Goal: Information Seeking & Learning: Learn about a topic

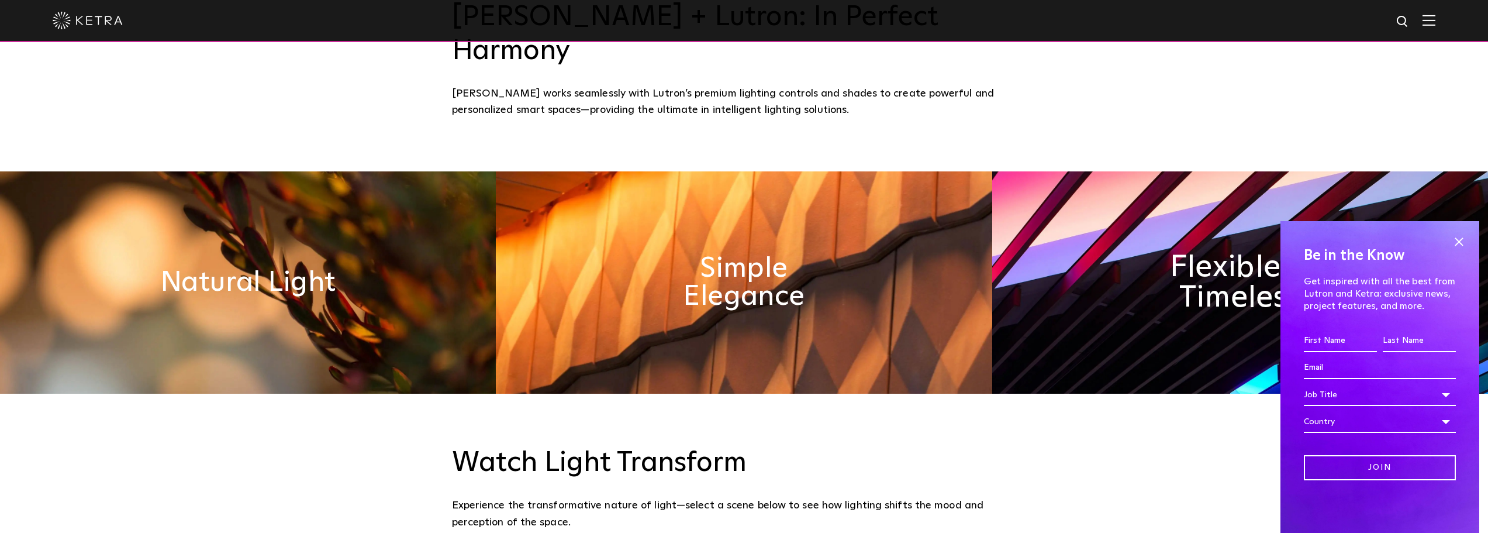
click at [1182, 266] on h2 "Flexible & Timeless" at bounding box center [1240, 281] width 195 height 61
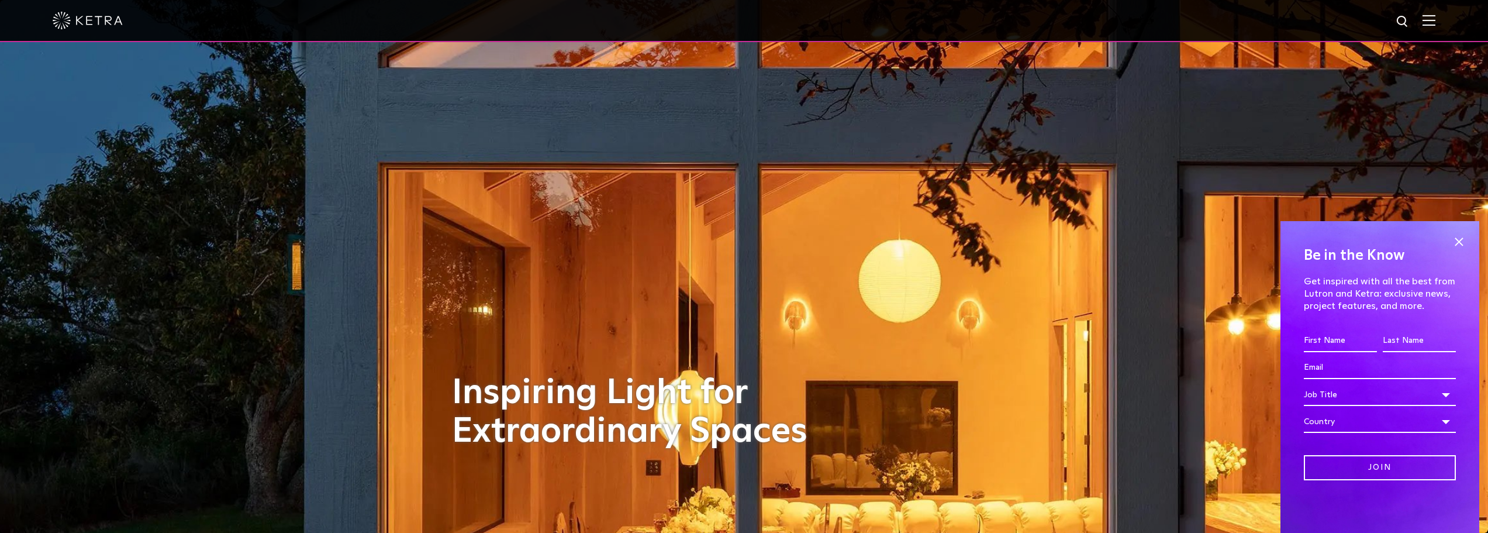
click at [1432, 15] on div at bounding box center [744, 20] width 1383 height 41
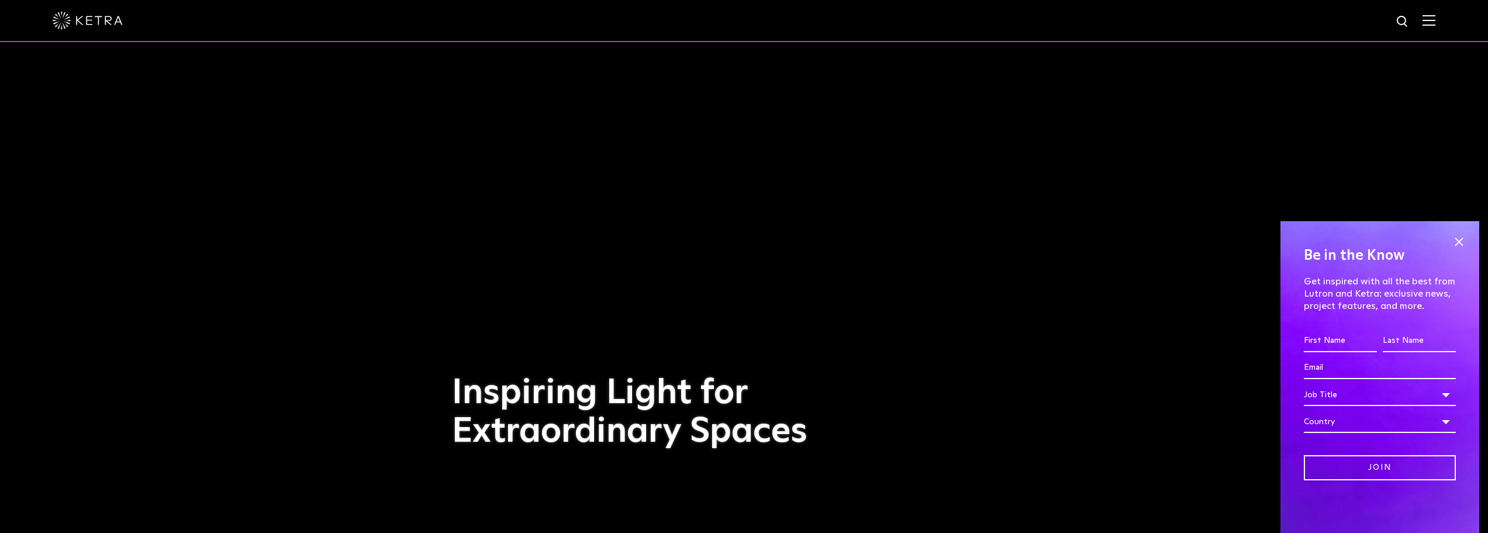
click at [1436, 16] on img at bounding box center [1429, 20] width 13 height 11
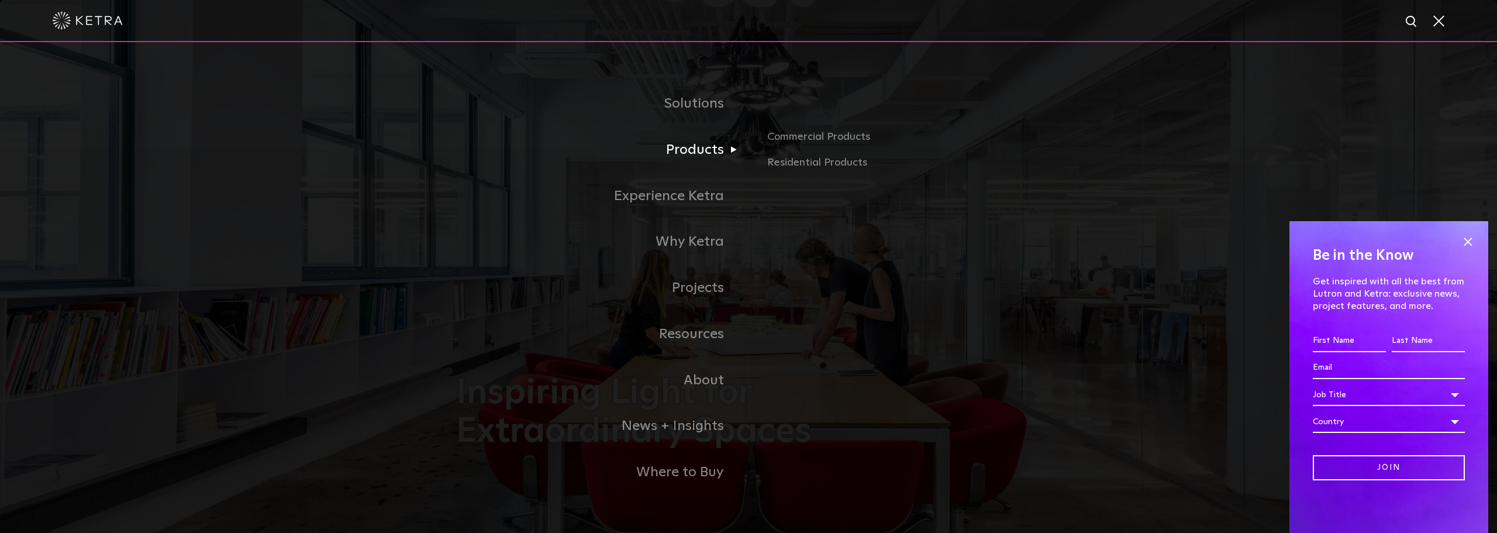
click at [691, 147] on link "Products" at bounding box center [602, 150] width 292 height 46
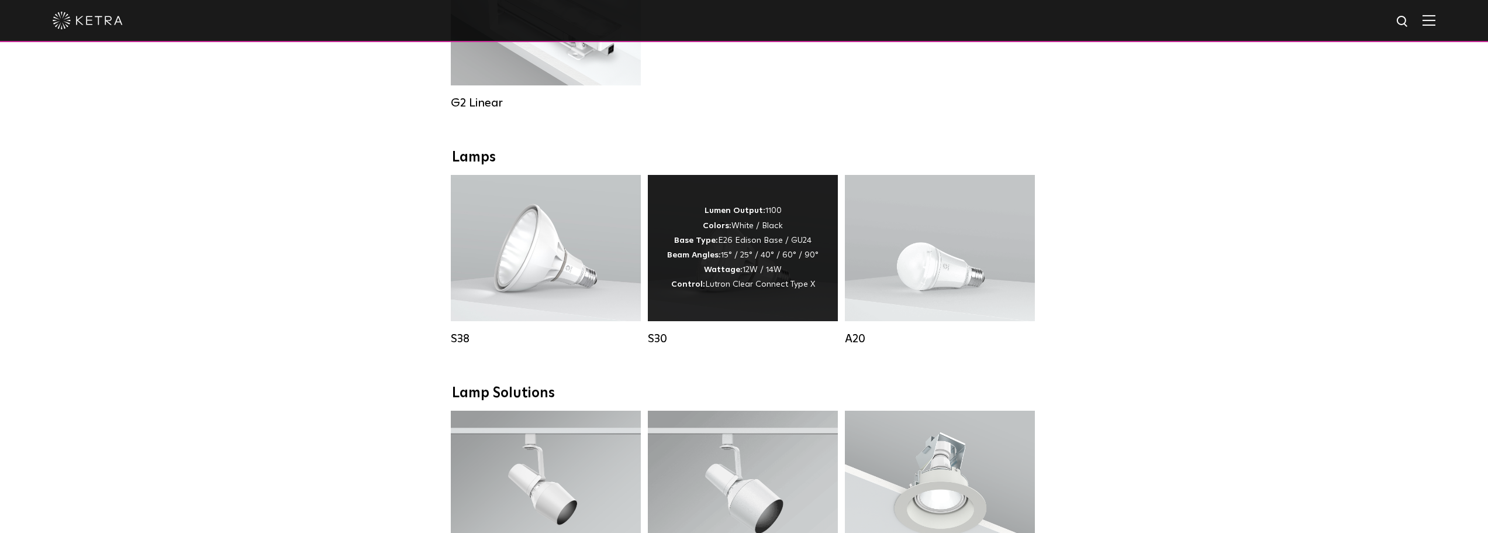
scroll to position [702, 0]
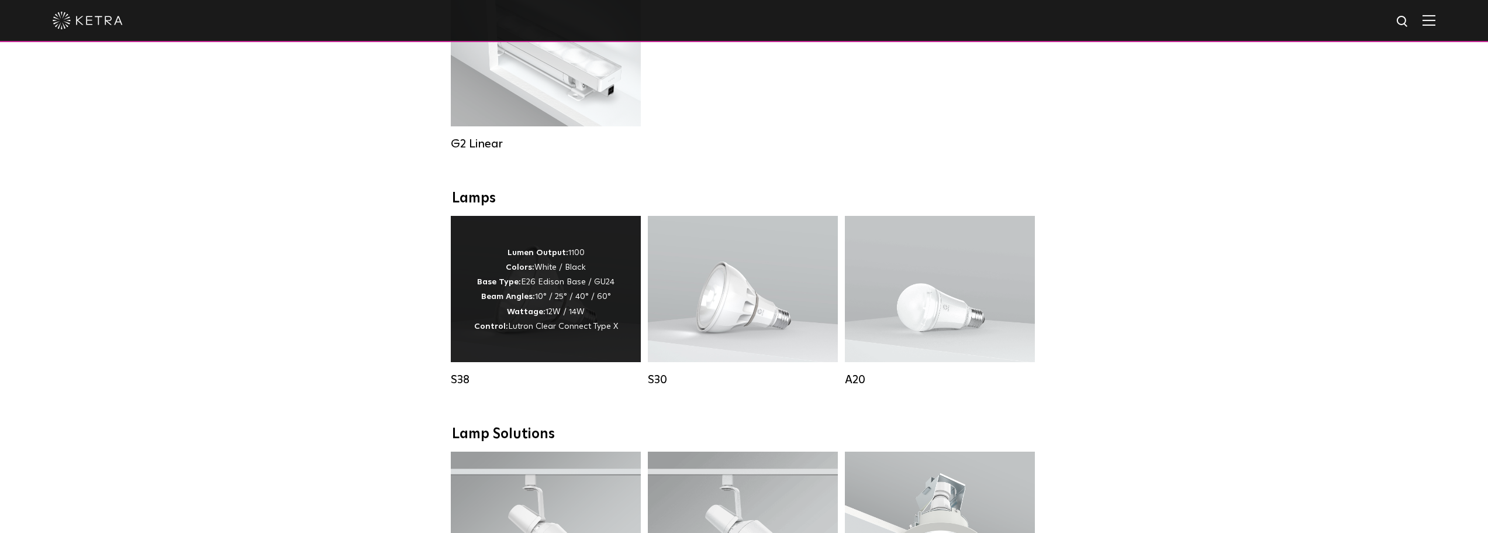
click at [572, 292] on p "Lumen Output: 1100 Colors: White / Black Base Type: E26 Edison Base / GU24 Beam…" at bounding box center [546, 290] width 144 height 88
